Goal: Ask a question

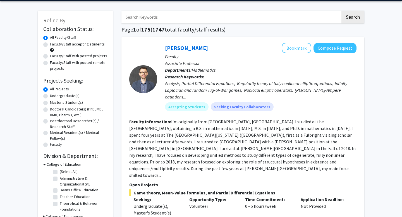
scroll to position [20, 0]
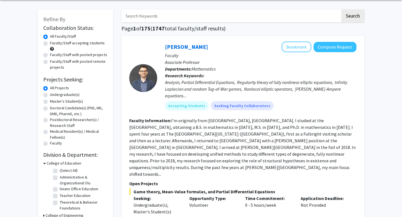
click at [50, 95] on label "Undergraduate(s)" at bounding box center [65, 95] width 30 height 6
click at [50, 95] on input "Undergraduate(s)" at bounding box center [52, 94] width 4 height 4
radio input "true"
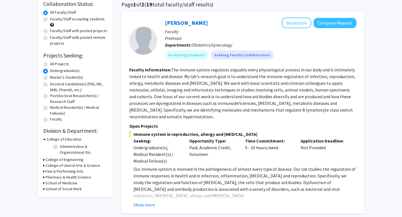
scroll to position [52, 0]
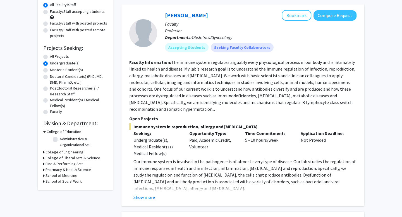
click at [65, 160] on h3 "College of Liberal Arts & Science" at bounding box center [73, 158] width 55 height 6
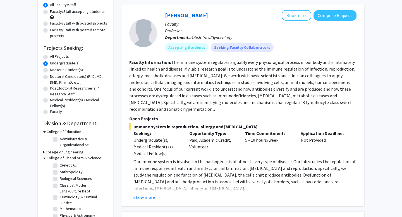
scroll to position [17, 0]
click at [70, 206] on label "Psychology" at bounding box center [70, 205] width 20 height 6
click at [63, 206] on input "Psychology" at bounding box center [62, 204] width 4 height 4
checkbox input "true"
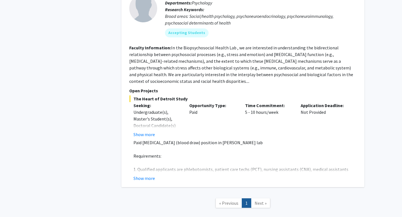
scroll to position [356, 0]
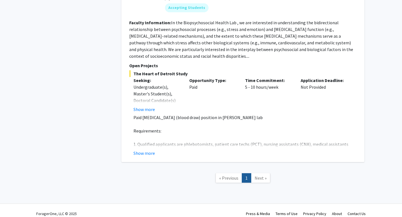
click at [264, 175] on span "Next »" at bounding box center [261, 178] width 12 height 6
click at [147, 150] on button "Show more" at bounding box center [145, 153] width 22 height 7
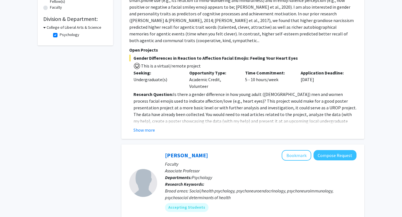
scroll to position [152, 0]
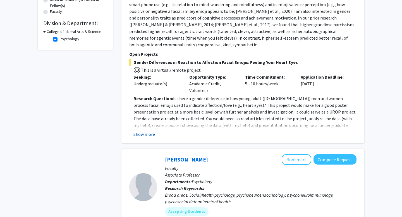
click at [145, 131] on button "Show more" at bounding box center [145, 134] width 22 height 7
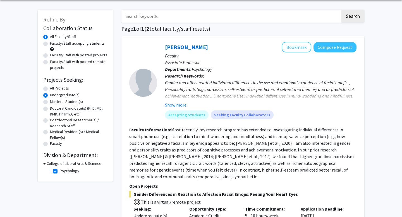
scroll to position [16, 0]
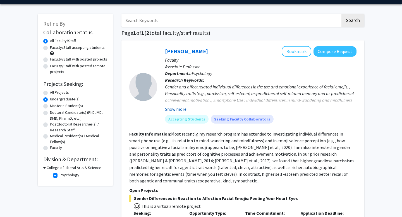
click at [171, 107] on button "Show more" at bounding box center [176, 109] width 22 height 7
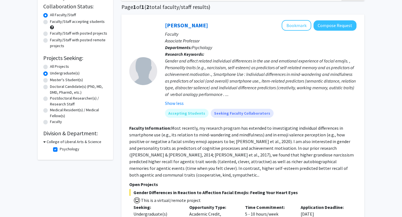
scroll to position [42, 0]
click at [327, 31] on p "Faculty" at bounding box center [261, 34] width 192 height 7
click at [327, 29] on button "Compose Request" at bounding box center [335, 26] width 43 height 10
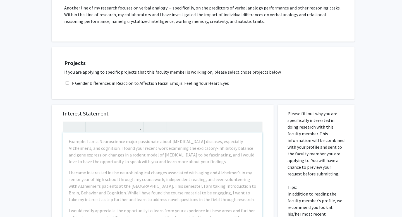
scroll to position [186, 0]
